Goal: Obtain resource: Download file/media

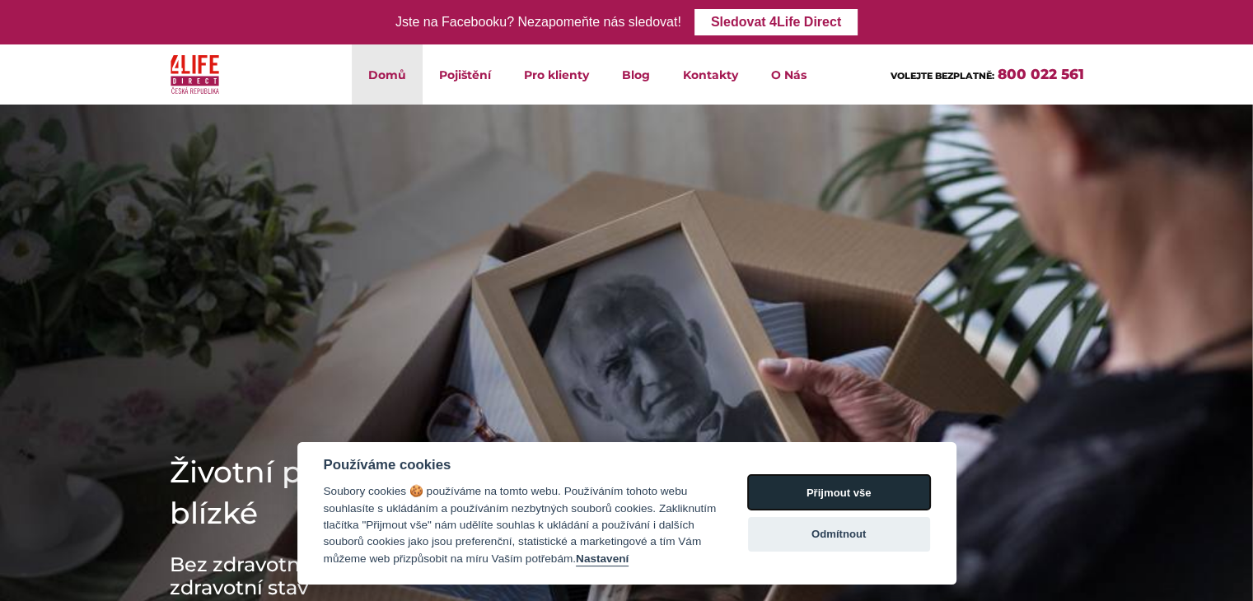
click at [879, 485] on button "Přijmout vše" at bounding box center [839, 492] width 182 height 35
checkbox input "true"
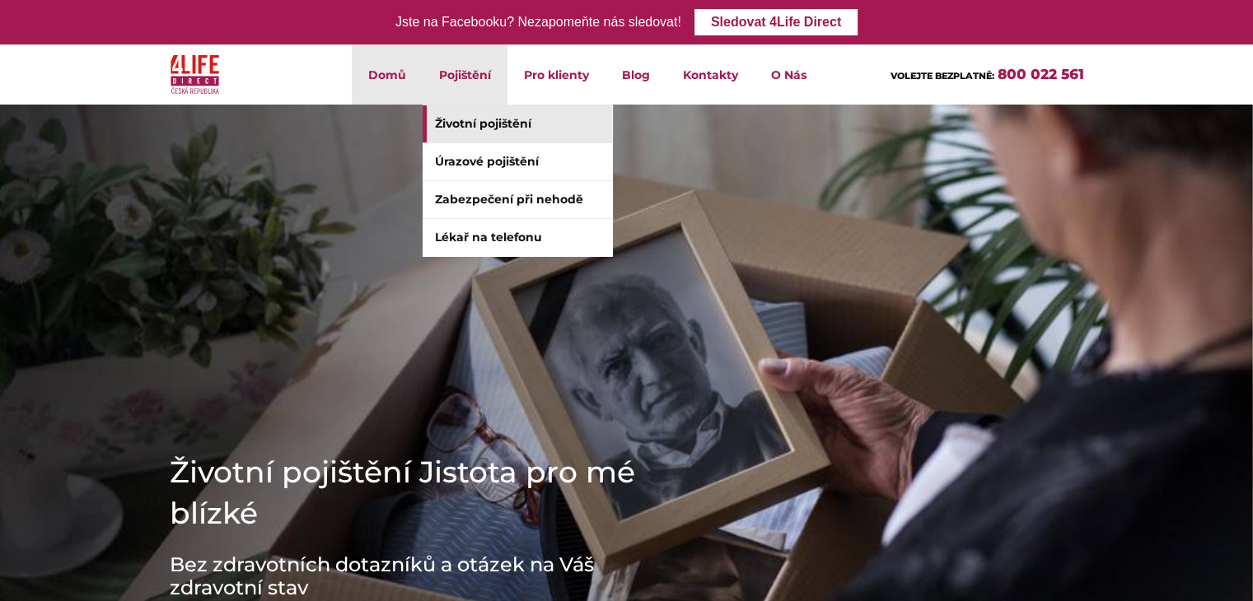
click at [487, 130] on link "Životní pojištění" at bounding box center [518, 123] width 190 height 37
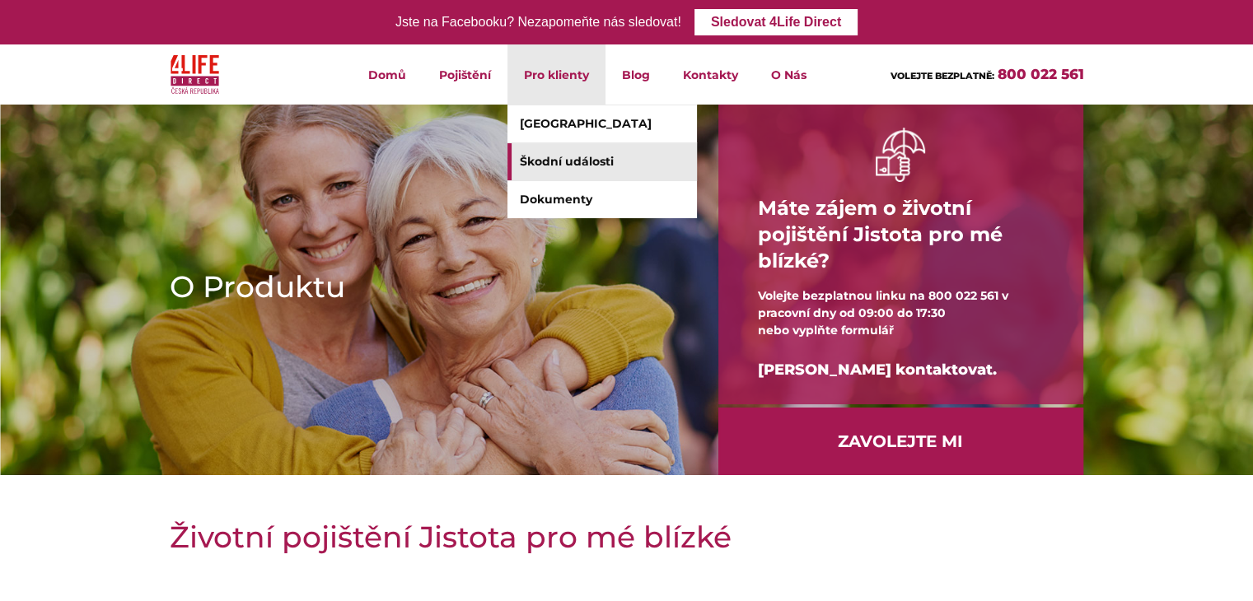
click at [550, 159] on link "Škodní události" at bounding box center [603, 161] width 190 height 37
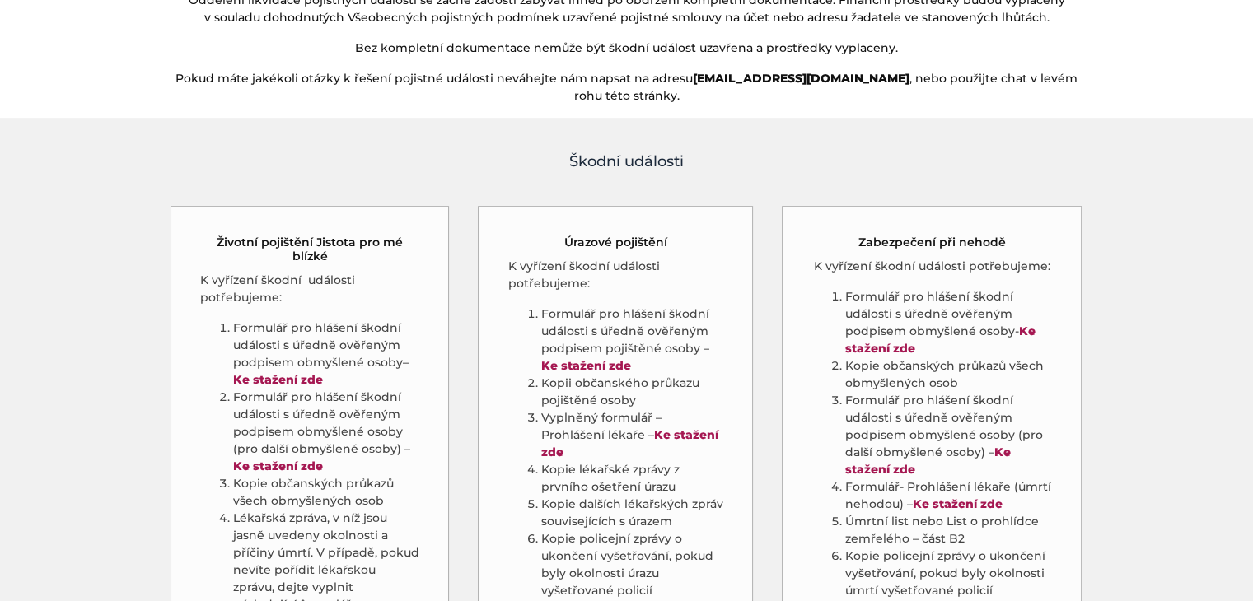
scroll to position [742, 0]
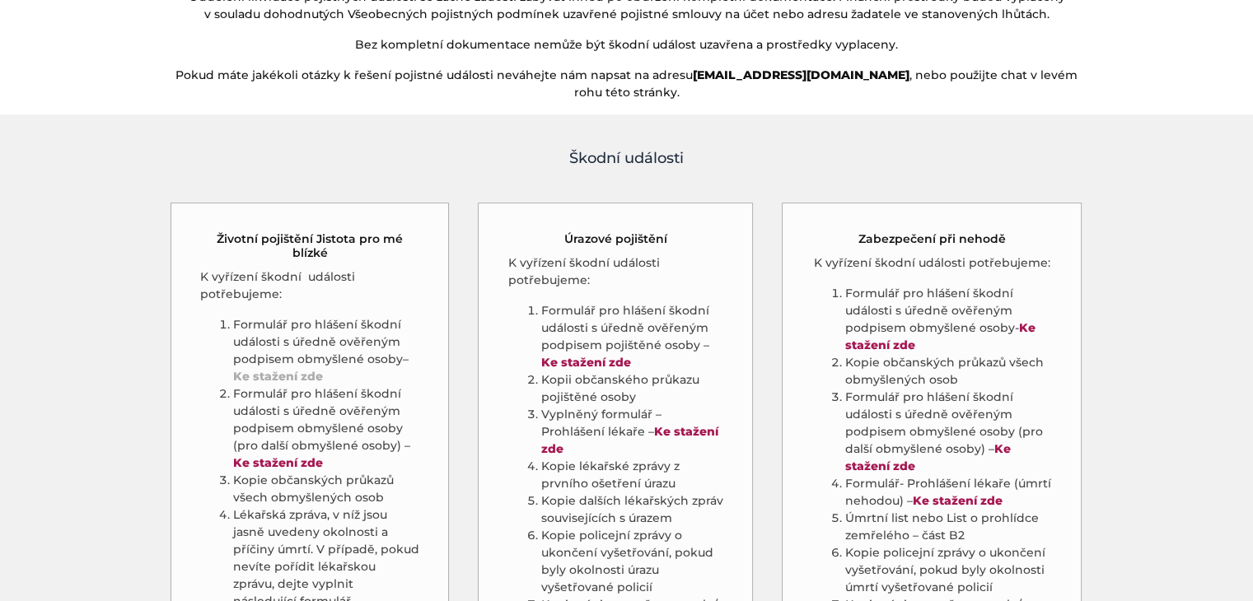
click at [287, 369] on strong "Ke stažení zde" at bounding box center [278, 376] width 90 height 15
